Goal: Communication & Community: Ask a question

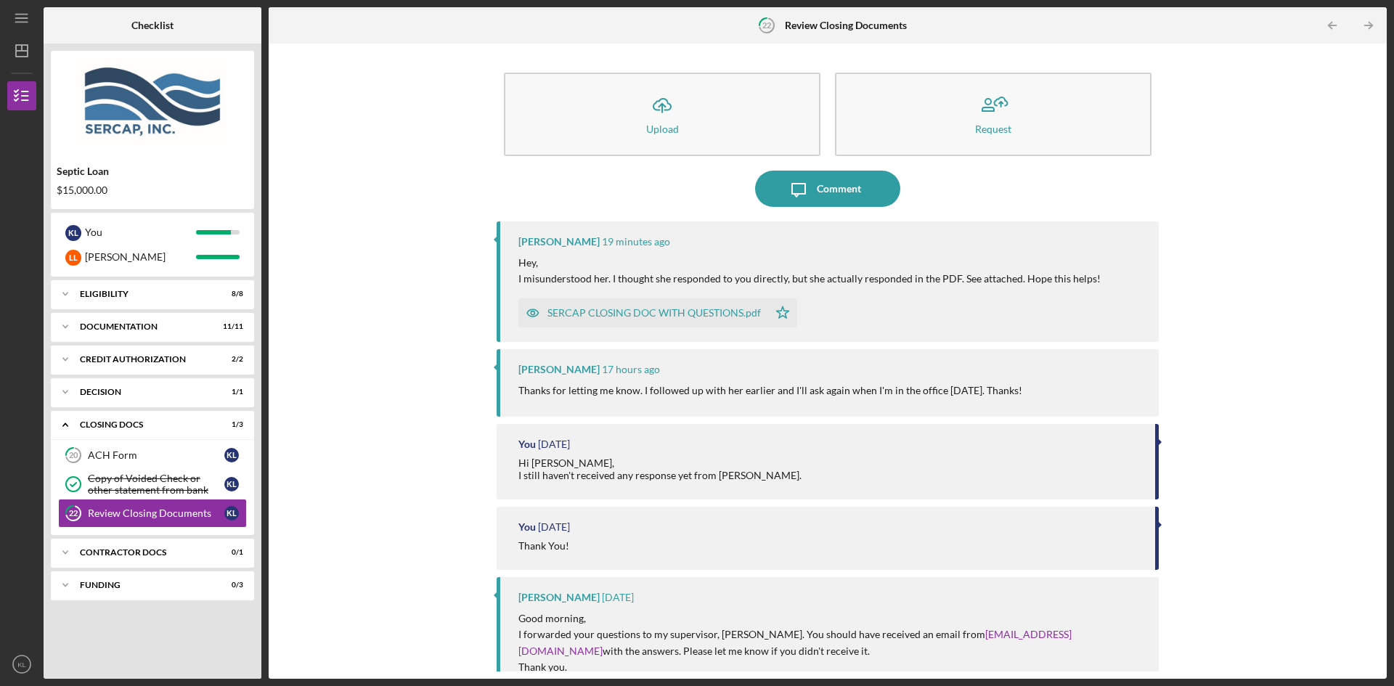
click at [609, 313] on div "SERCAP CLOSING DOC WITH QUESTIONS.pdf" at bounding box center [653, 313] width 213 height 12
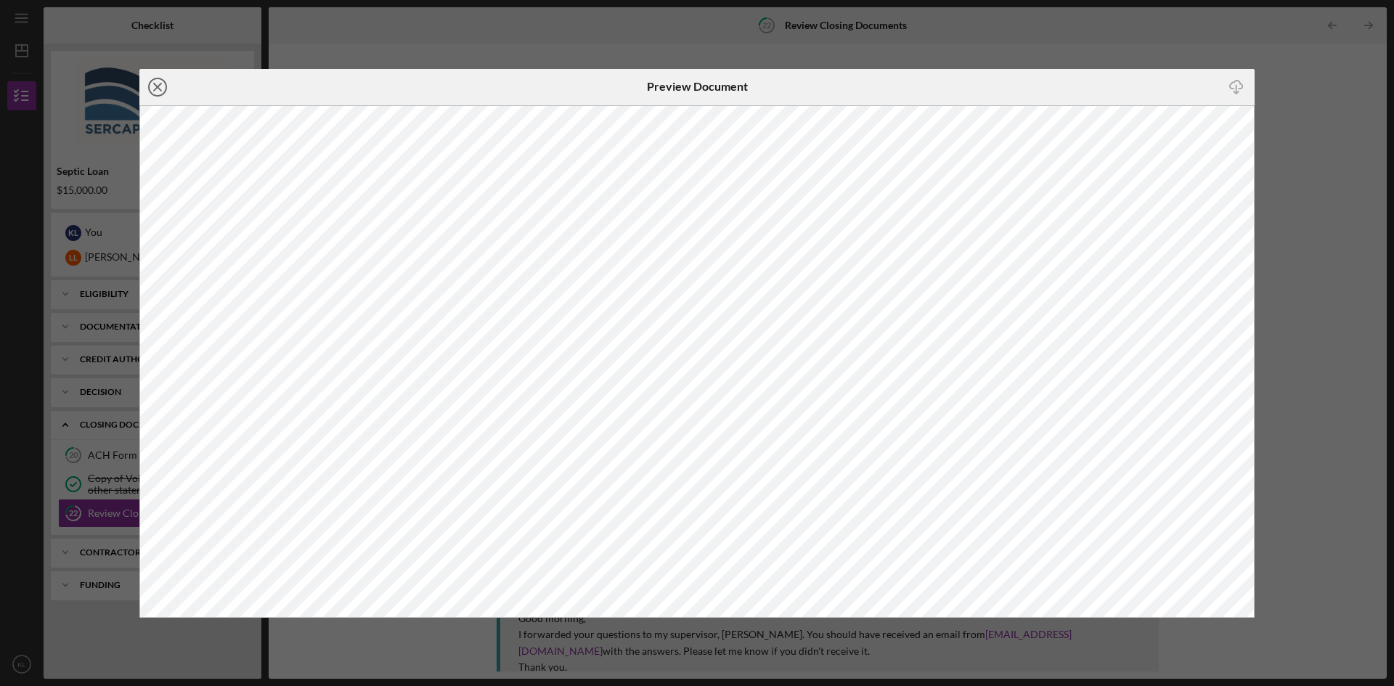
click at [158, 86] on line at bounding box center [157, 86] width 7 height 7
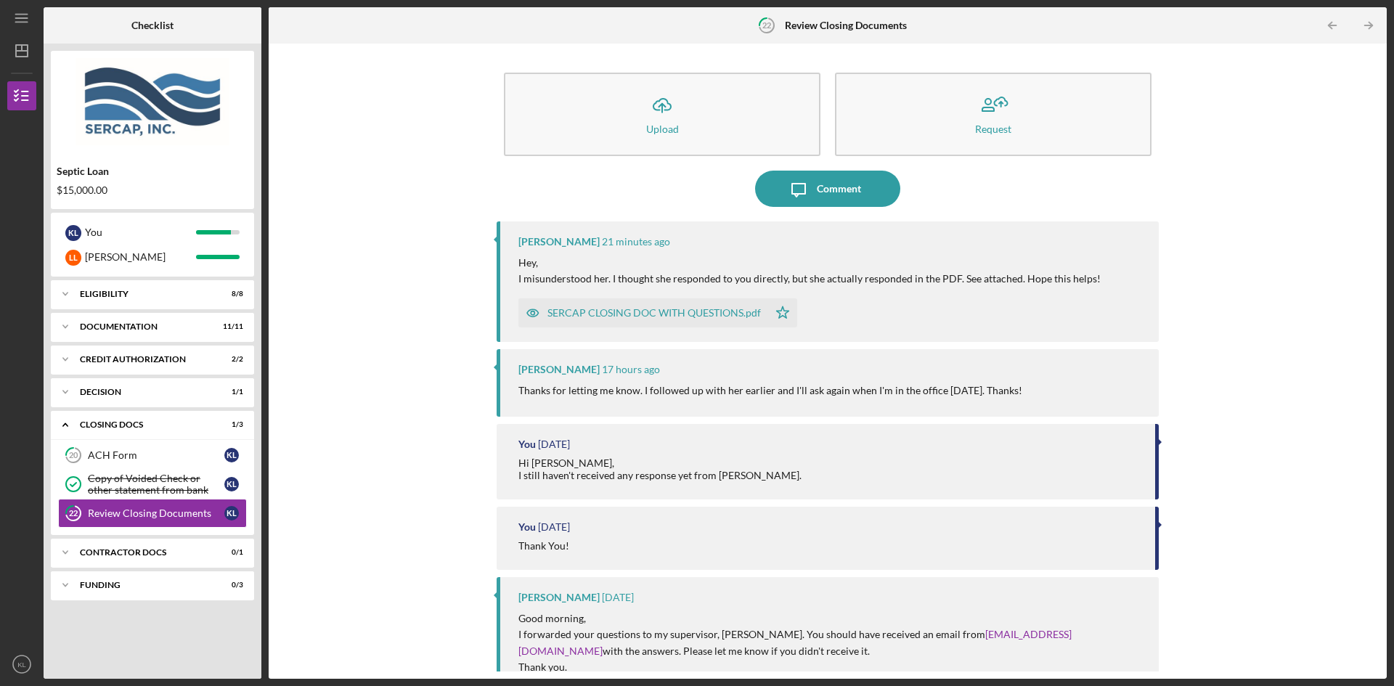
click at [738, 310] on div "SERCAP CLOSING DOC WITH QUESTIONS.pdf" at bounding box center [653, 313] width 213 height 12
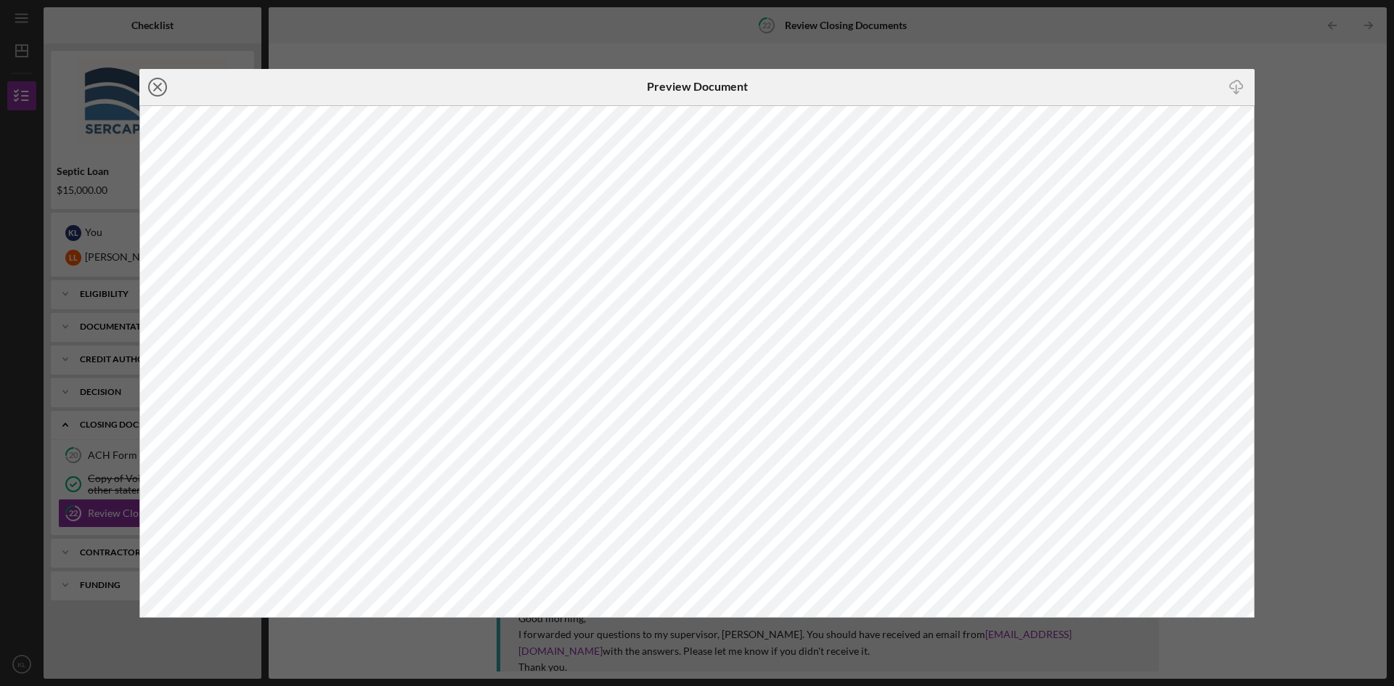
click at [158, 90] on icon "Icon/Close" at bounding box center [157, 87] width 36 height 36
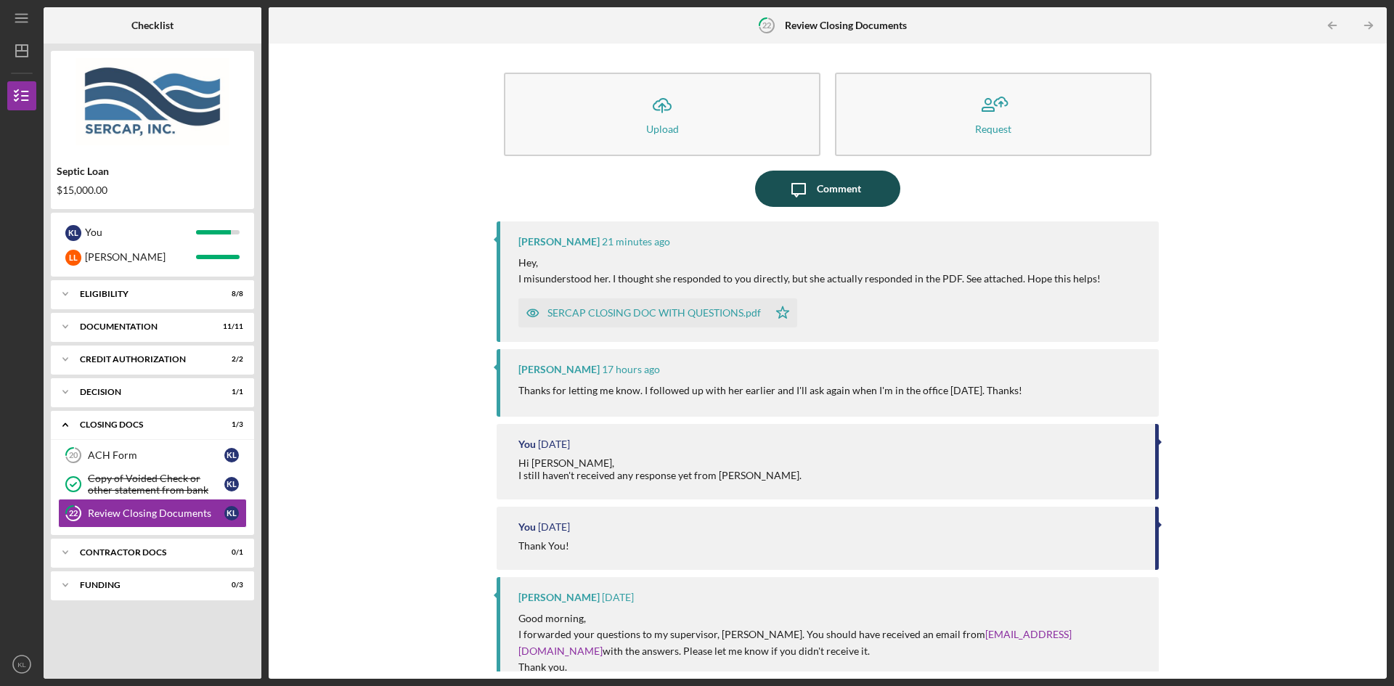
click at [825, 189] on div "Comment" at bounding box center [839, 189] width 44 height 36
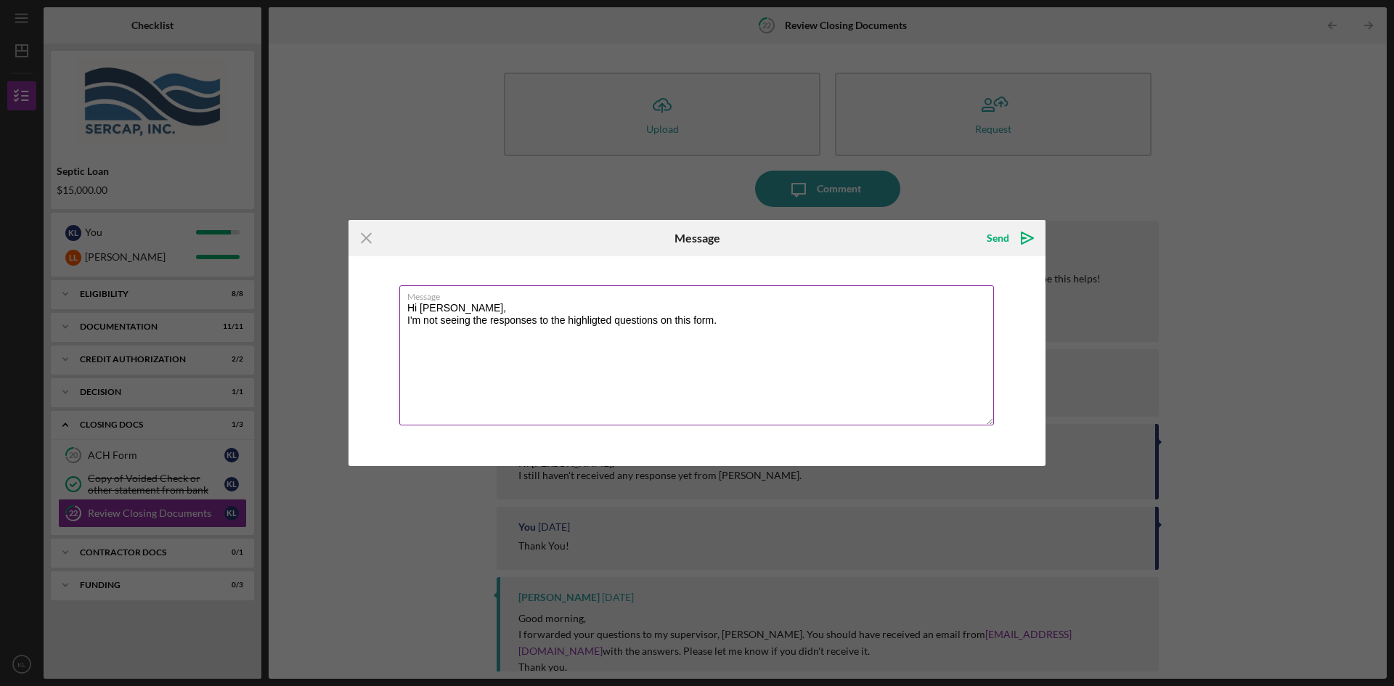
click at [583, 325] on textarea "Hi [PERSON_NAME], I'm not seeing the responses to the highligted questions on t…" at bounding box center [696, 355] width 595 height 140
type textarea "Hi [PERSON_NAME], I'm not seeing the responses to the highlighted questions on …"
click at [994, 237] on div "Send" at bounding box center [998, 238] width 23 height 29
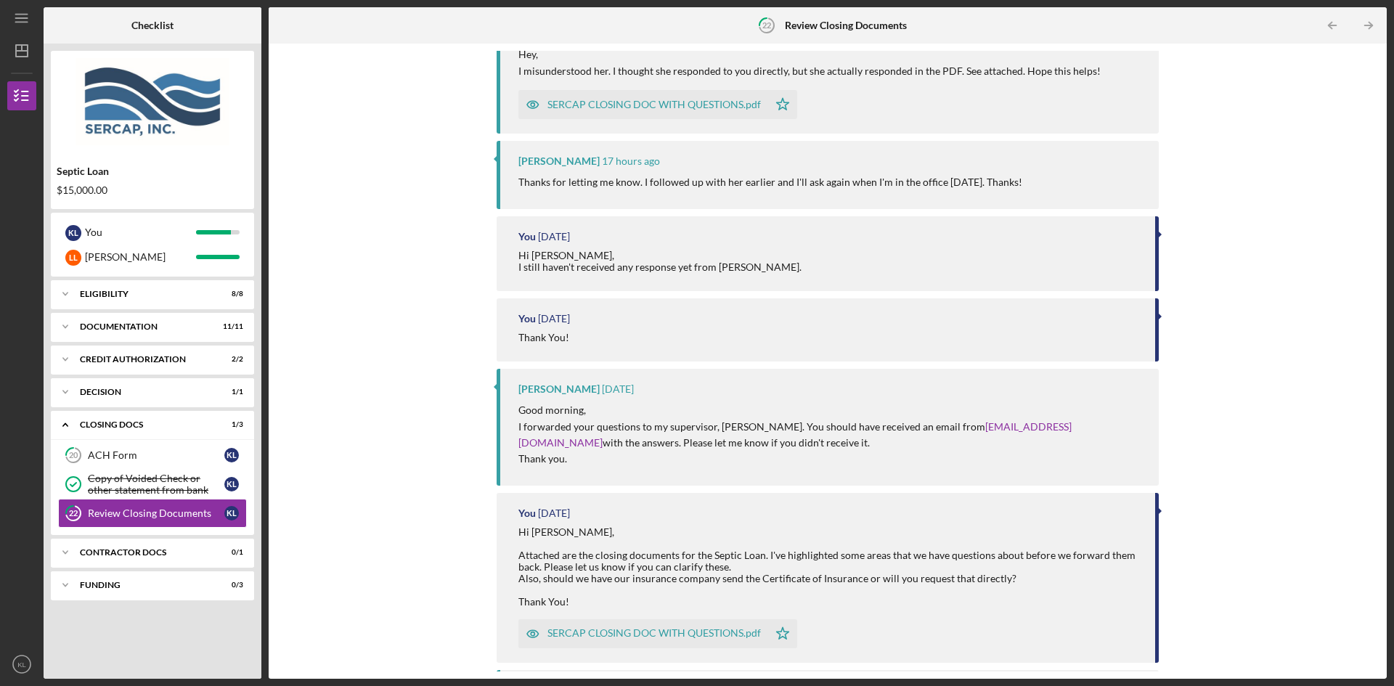
scroll to position [436, 0]
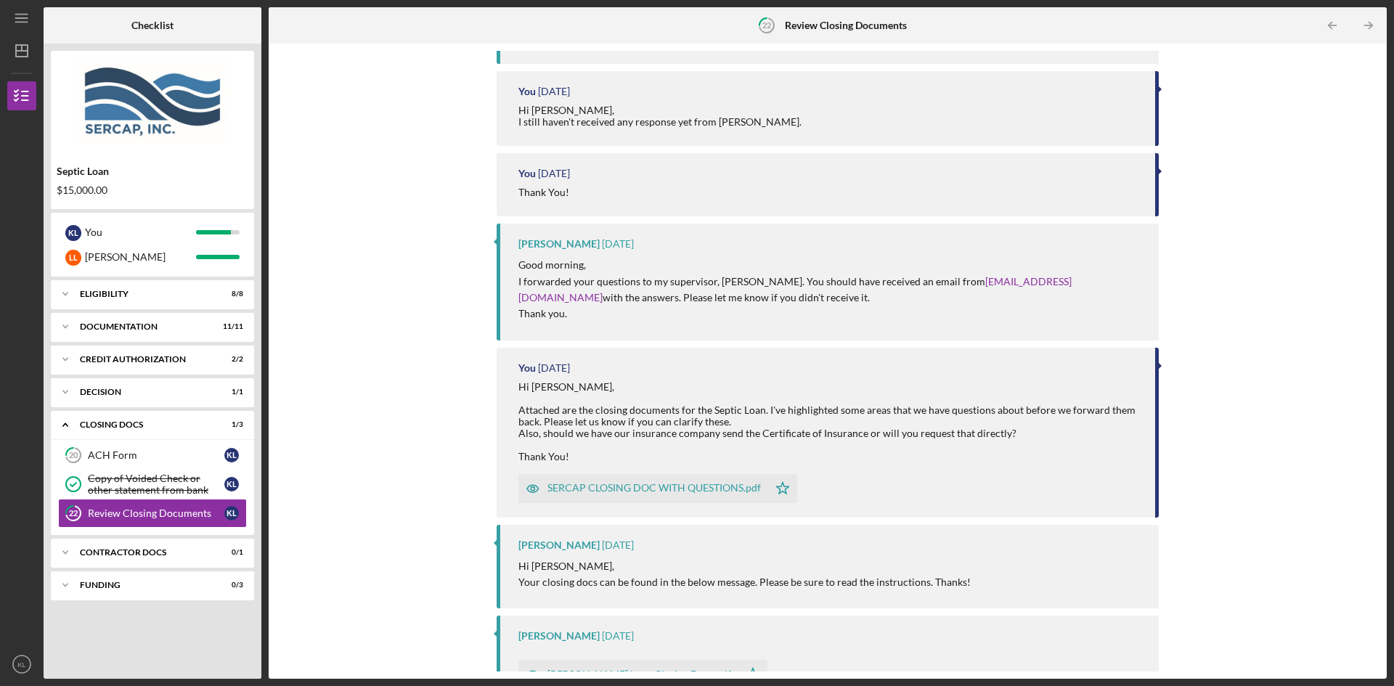
click at [672, 491] on div "SERCAP CLOSING DOC WITH QUESTIONS.pdf" at bounding box center [653, 488] width 213 height 12
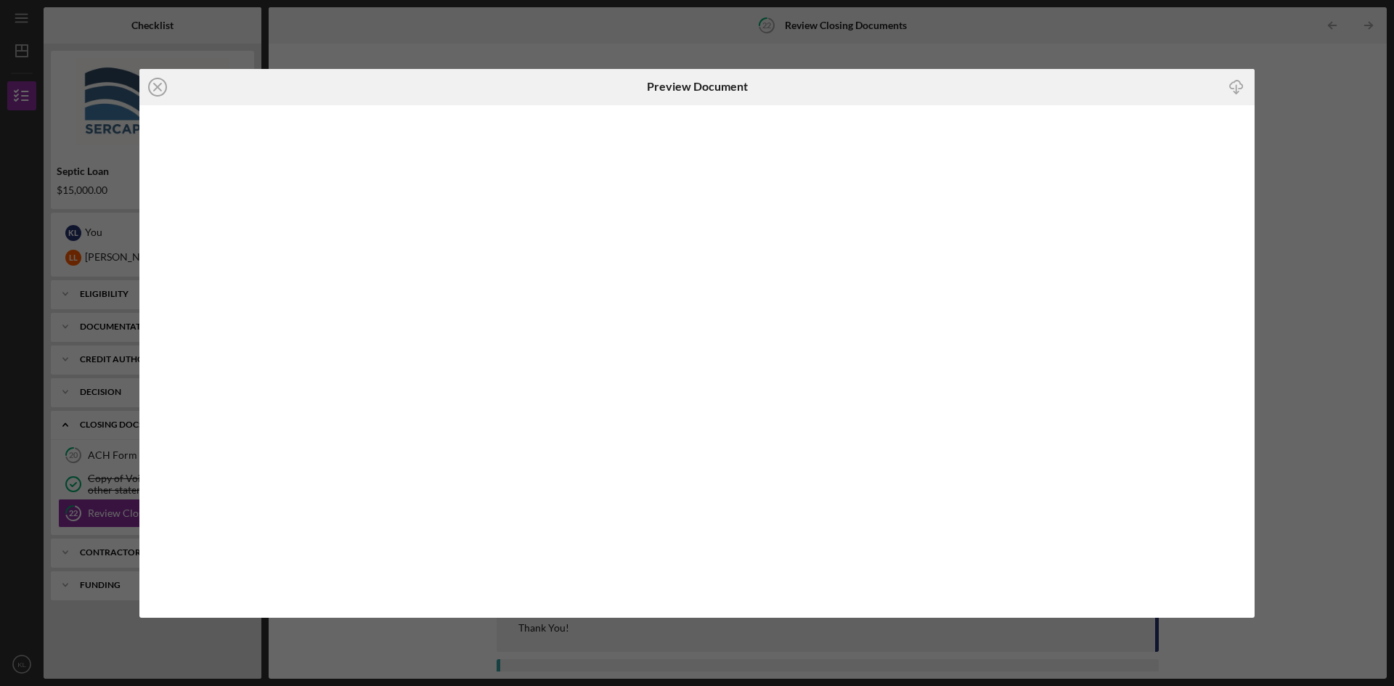
scroll to position [547, 0]
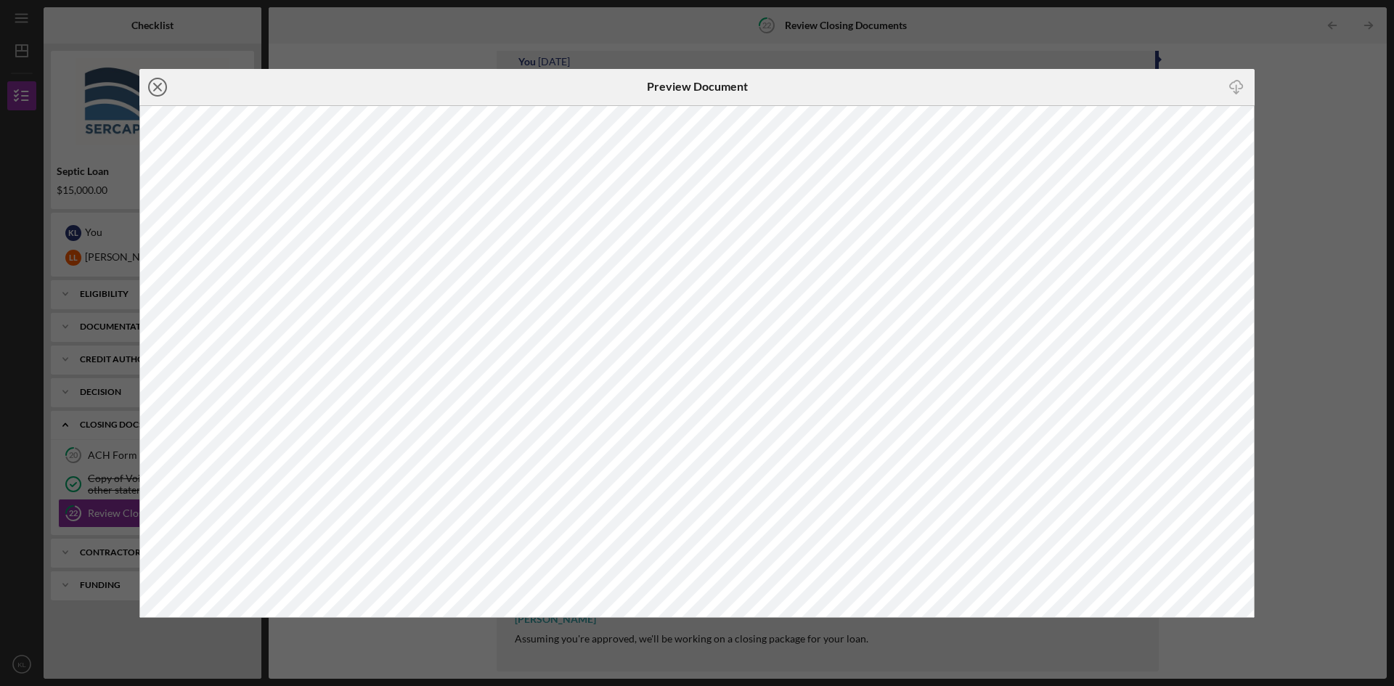
click at [152, 81] on icon "Icon/Close" at bounding box center [157, 87] width 36 height 36
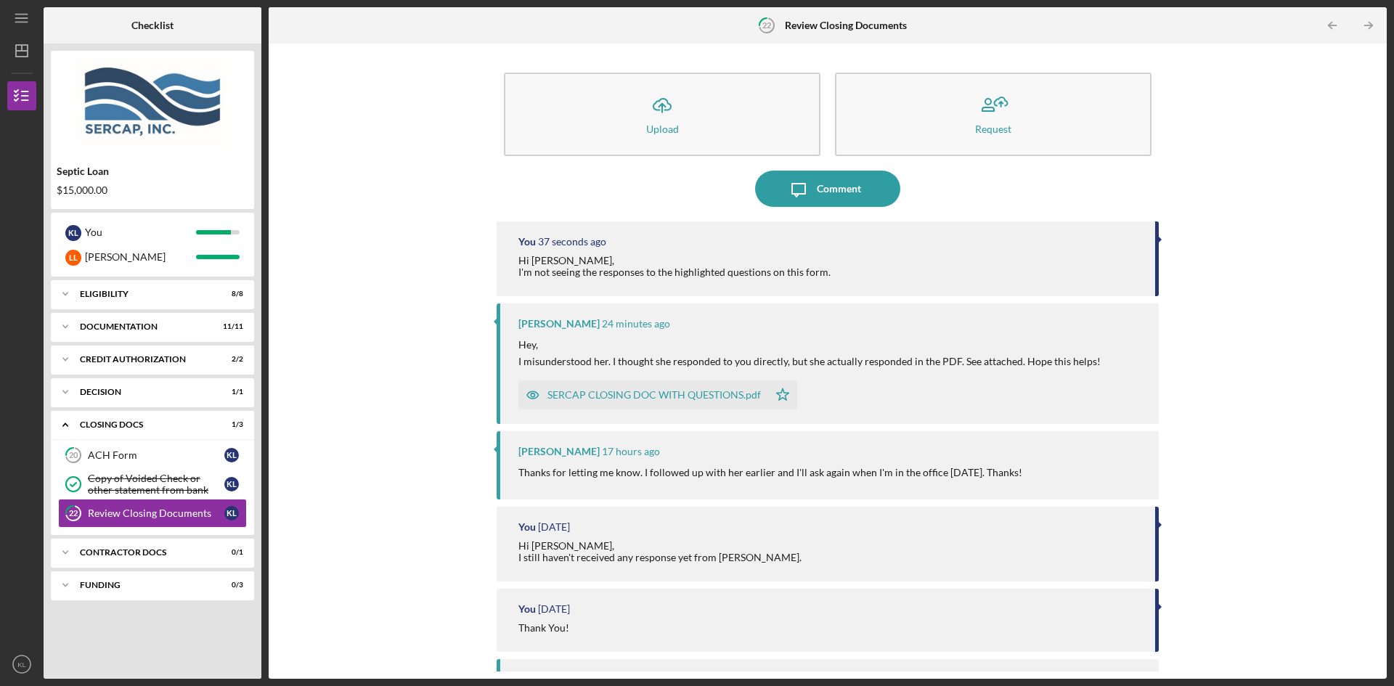
click at [591, 392] on div "SERCAP CLOSING DOC WITH QUESTIONS.pdf" at bounding box center [653, 395] width 213 height 12
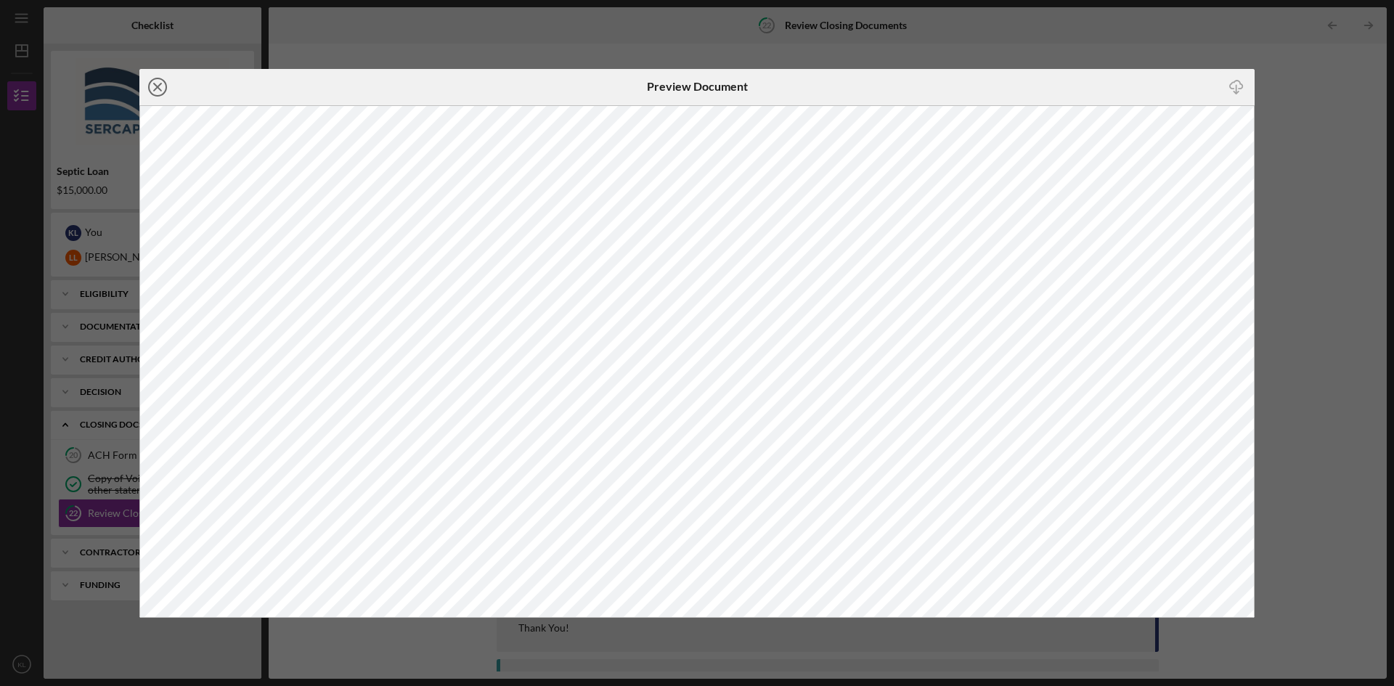
click at [163, 86] on icon "Icon/Close" at bounding box center [157, 87] width 36 height 36
